Goal: Task Accomplishment & Management: Manage account settings

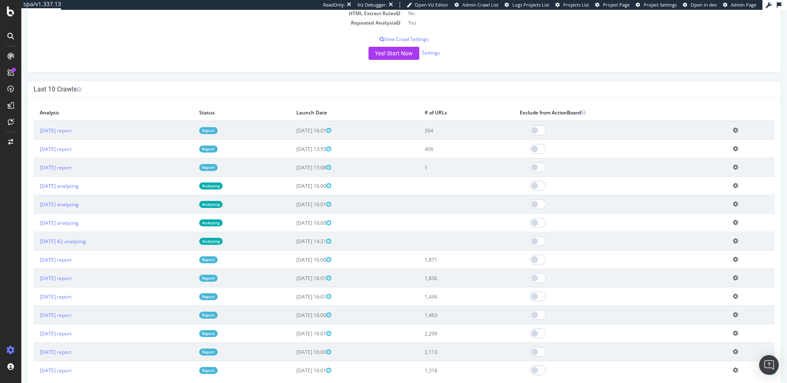
scroll to position [211, 0]
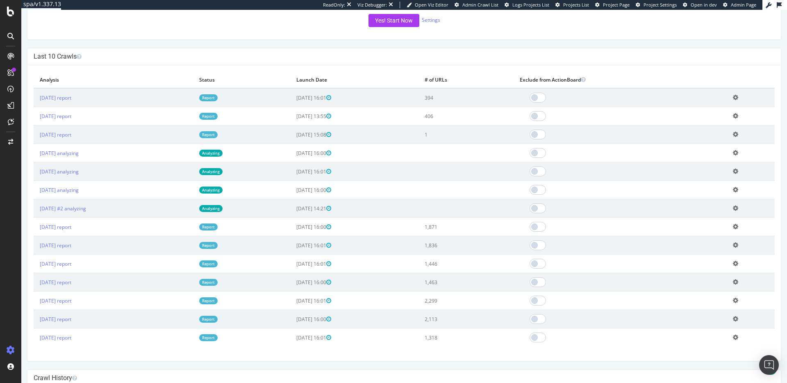
click at [451, 112] on td "406" at bounding box center [466, 116] width 95 height 18
click at [455, 119] on td "406" at bounding box center [466, 116] width 95 height 18
drag, startPoint x: 458, startPoint y: 132, endPoint x: 456, endPoint y: 138, distance: 6.9
click at [458, 132] on td "1" at bounding box center [466, 134] width 95 height 18
click at [455, 139] on td "1" at bounding box center [466, 134] width 95 height 18
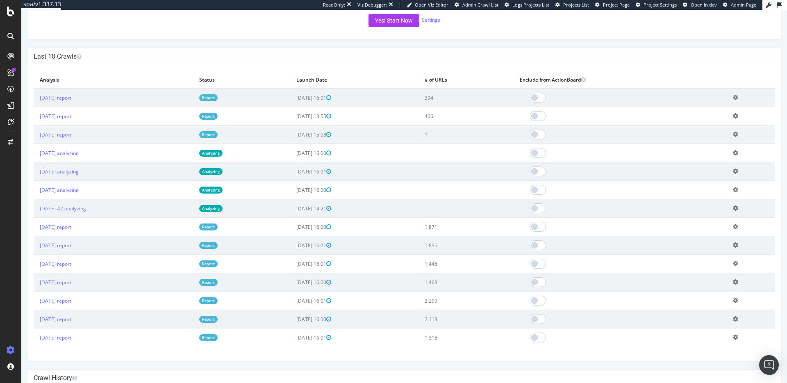
click at [461, 133] on td "1" at bounding box center [466, 134] width 95 height 18
click at [461, 97] on td "394" at bounding box center [466, 97] width 95 height 19
drag, startPoint x: 458, startPoint y: 97, endPoint x: 447, endPoint y: 96, distance: 10.7
click at [447, 96] on td "394" at bounding box center [466, 97] width 95 height 19
click at [476, 100] on td "394" at bounding box center [466, 97] width 95 height 19
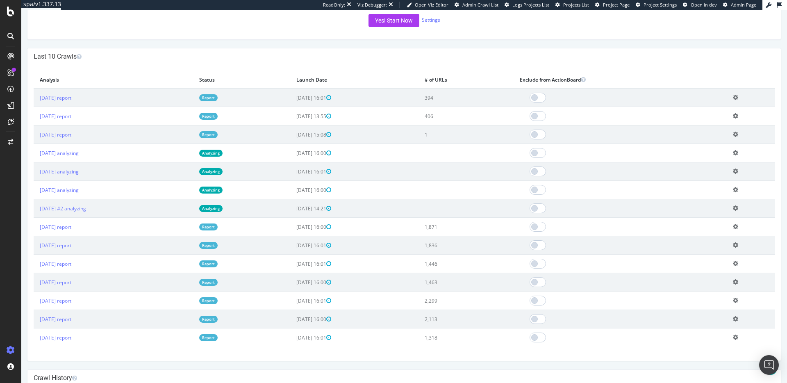
drag, startPoint x: 466, startPoint y: 97, endPoint x: 450, endPoint y: 102, distance: 16.3
click at [459, 99] on td "394" at bounding box center [466, 97] width 95 height 19
drag, startPoint x: 476, startPoint y: 98, endPoint x: 443, endPoint y: 98, distance: 33.2
click at [427, 100] on tr "2025 Aug. 31st report Report 2025-08-31 16:01 394 Add name Delete analysis" at bounding box center [404, 97] width 741 height 19
click at [467, 95] on td "394" at bounding box center [466, 97] width 95 height 19
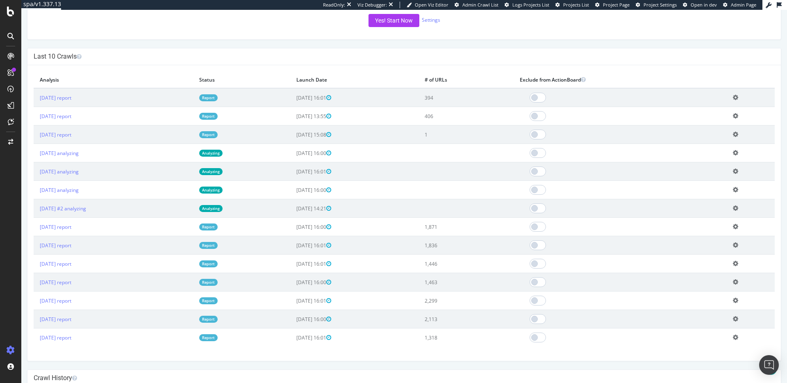
drag, startPoint x: 451, startPoint y: 95, endPoint x: 442, endPoint y: 95, distance: 9.8
click at [442, 95] on tr "2025 Aug. 31st report Report 2025-08-31 16:01 394 Add name Delete analysis" at bounding box center [404, 97] width 741 height 19
click at [468, 99] on td "394" at bounding box center [466, 97] width 95 height 19
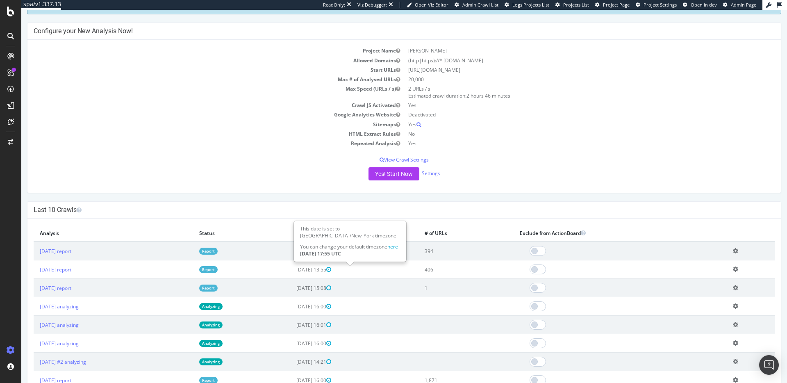
scroll to position [0, 0]
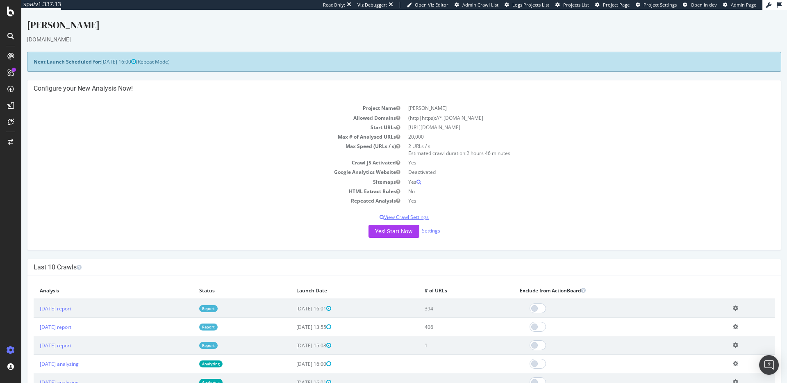
click at [392, 217] on p "View Crawl Settings" at bounding box center [404, 217] width 741 height 7
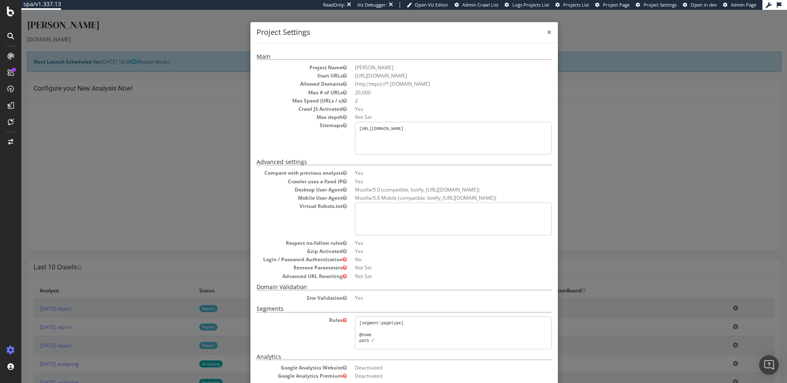
click at [547, 33] on span "×" at bounding box center [549, 31] width 5 height 11
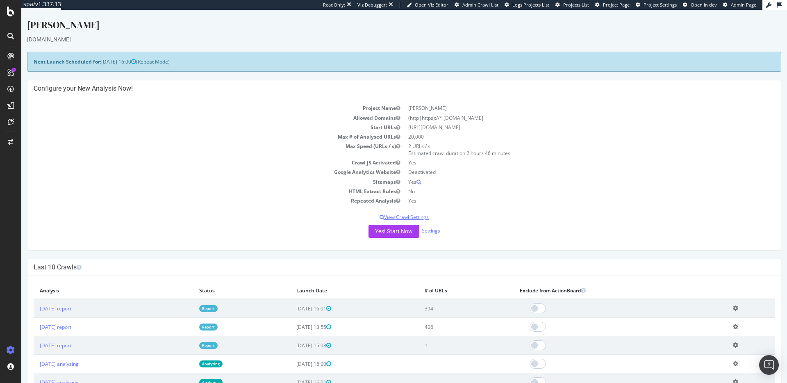
click at [422, 218] on p "View Crawl Settings" at bounding box center [404, 217] width 741 height 7
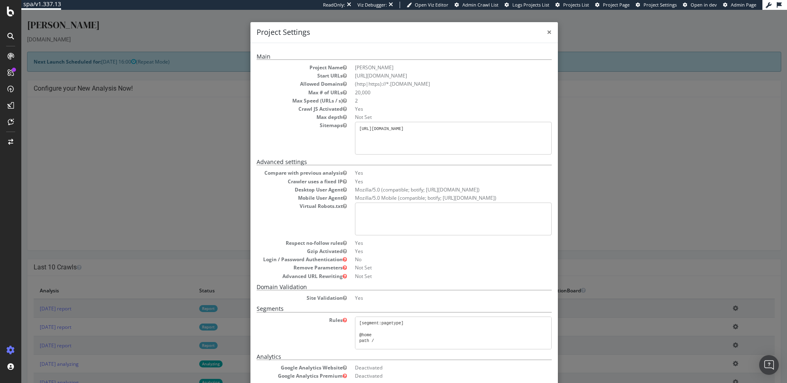
click at [547, 34] on span "×" at bounding box center [549, 31] width 5 height 11
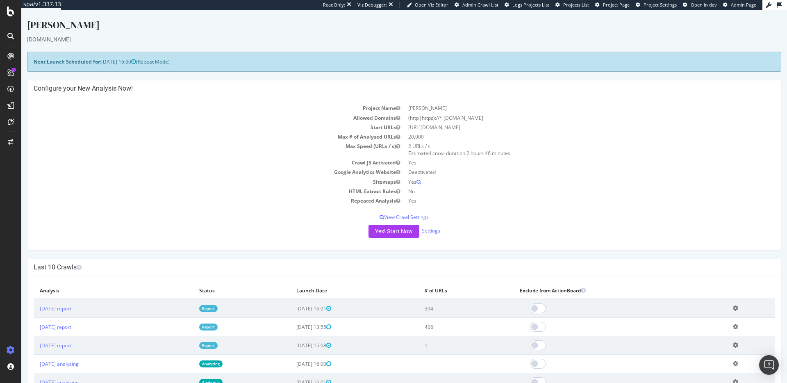
click at [433, 232] on link "Settings" at bounding box center [431, 230] width 18 height 7
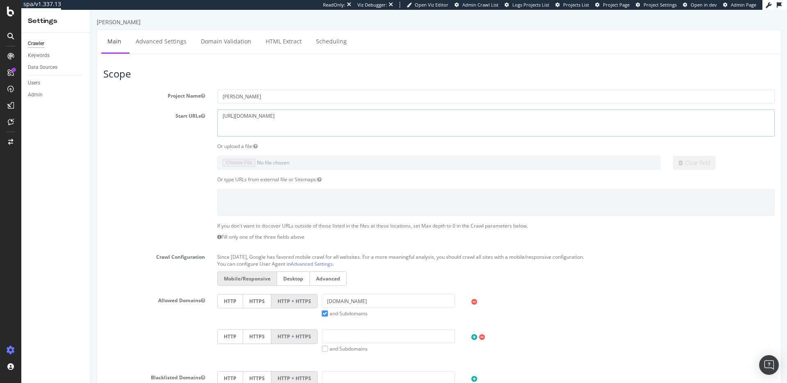
click at [266, 114] on textarea "[URL][DOMAIN_NAME]" at bounding box center [496, 122] width 558 height 27
click at [267, 114] on textarea "[URL][DOMAIN_NAME]" at bounding box center [496, 122] width 558 height 27
drag, startPoint x: 193, startPoint y: 173, endPoint x: 185, endPoint y: 171, distance: 8.5
click at [192, 173] on section "Project Name PJ Salvage Start URLs https://www.pjsalvage.com/ Or upload a file:…" at bounding box center [439, 257] width 672 height 337
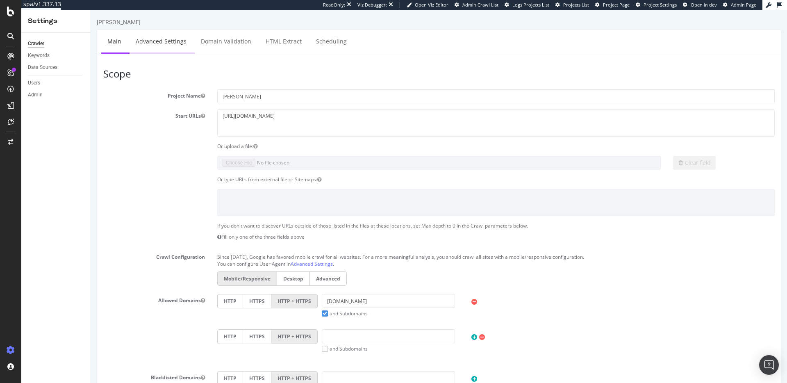
click at [179, 46] on link "Advanced Settings" at bounding box center [161, 41] width 63 height 23
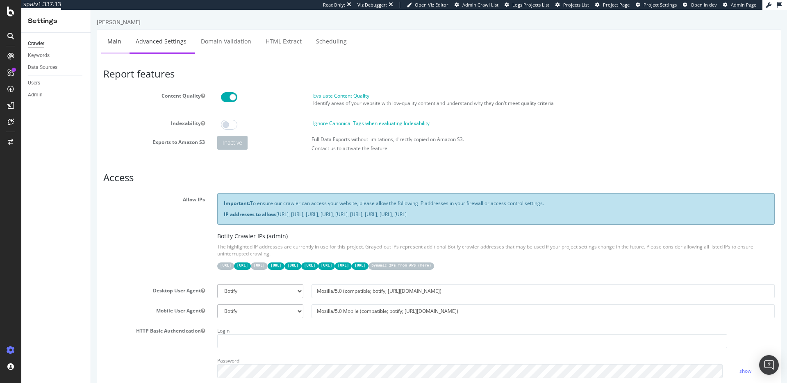
click at [115, 43] on link "Main" at bounding box center [114, 41] width 26 height 23
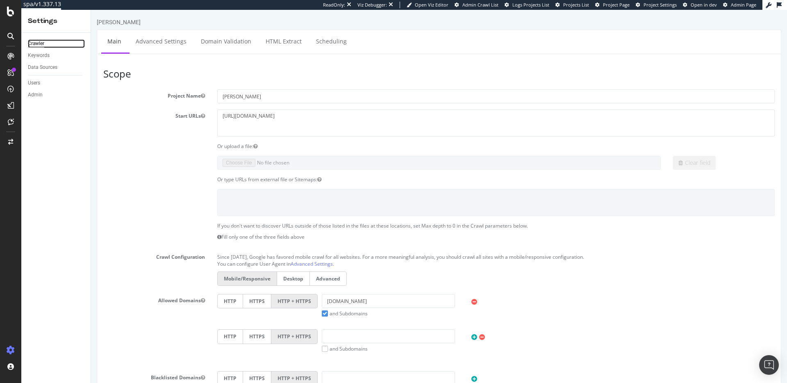
click at [36, 43] on div "Crawler" at bounding box center [36, 43] width 16 height 9
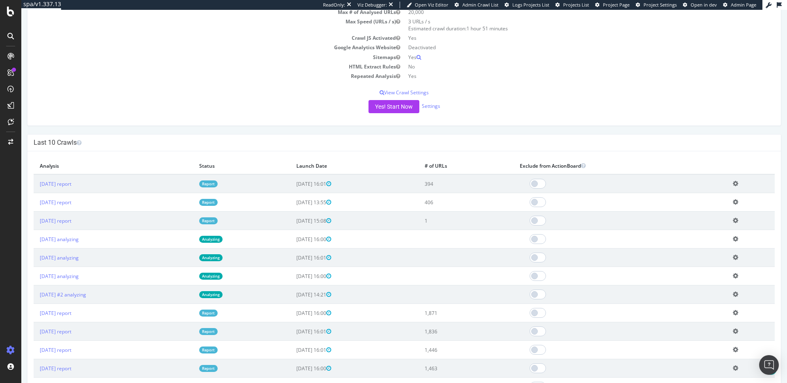
scroll to position [232, 0]
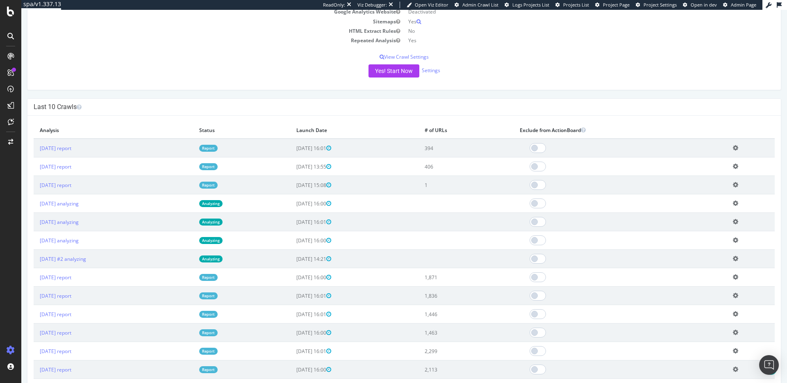
drag, startPoint x: 314, startPoint y: 252, endPoint x: 307, endPoint y: 255, distance: 8.1
click at [314, 253] on td "2025-08-07 14:21" at bounding box center [354, 259] width 128 height 18
drag, startPoint x: 302, startPoint y: 258, endPoint x: 332, endPoint y: 262, distance: 30.2
click at [332, 262] on td "2025-08-07 14:21" at bounding box center [354, 259] width 128 height 18
click at [401, 259] on td "2025-08-07 14:21" at bounding box center [354, 259] width 128 height 18
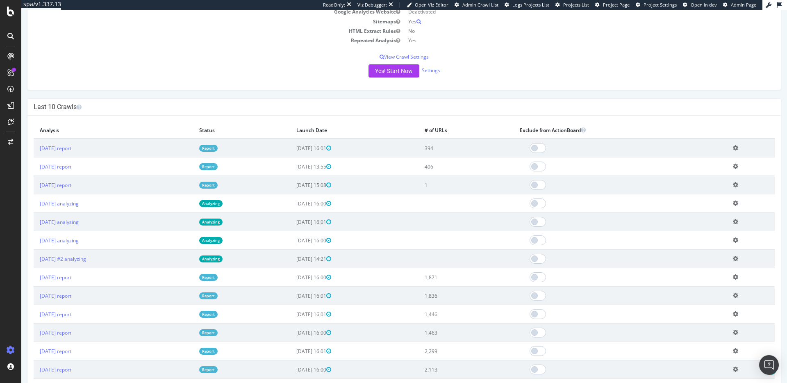
click at [364, 184] on td "[DATE] 15:08" at bounding box center [354, 185] width 128 height 18
drag, startPoint x: 307, startPoint y: 185, endPoint x: 330, endPoint y: 186, distance: 22.6
click at [330, 186] on span "[DATE] 15:08" at bounding box center [313, 185] width 35 height 7
click at [331, 187] on span "[DATE] 15:08" at bounding box center [313, 185] width 35 height 7
drag, startPoint x: 332, startPoint y: 187, endPoint x: 296, endPoint y: 143, distance: 56.5
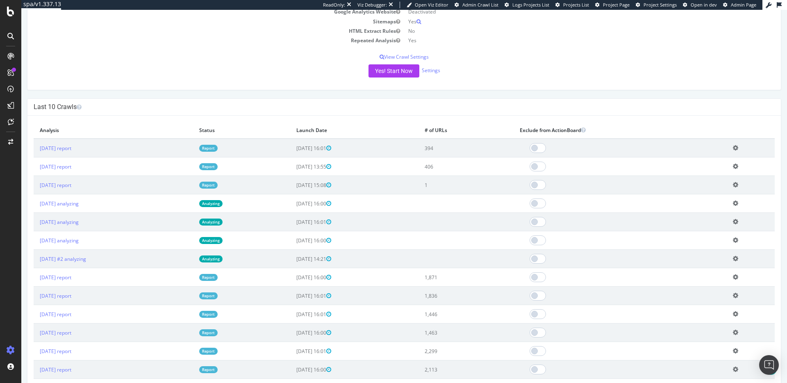
click at [296, 143] on tbody "2025 Aug. 31st report Report 2025-08-31 16:01 394 Add name Delete analysis 2025…" at bounding box center [404, 268] width 741 height 258
click at [380, 166] on td "[DATE] 13:55" at bounding box center [354, 166] width 128 height 18
click at [288, 107] on h4 "Last 10 Crawls" at bounding box center [404, 107] width 741 height 8
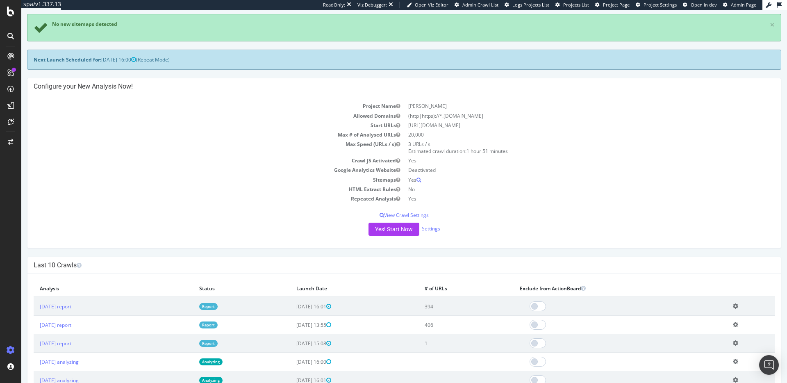
scroll to position [0, 0]
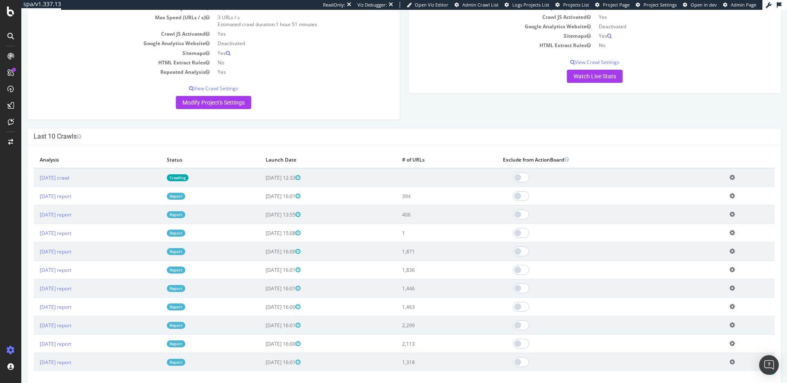
scroll to position [139, 0]
